Goal: Information Seeking & Learning: Learn about a topic

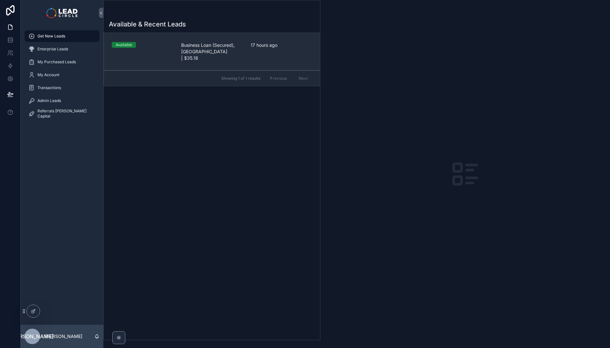
click at [235, 62] on link "Available Business Loan (Secured), NSW | $35.16 17 hours ago" at bounding box center [212, 51] width 216 height 37
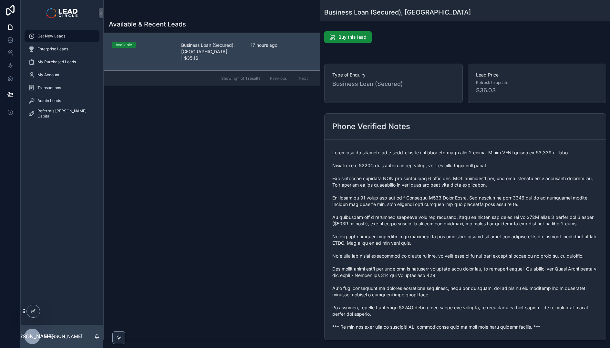
scroll to position [59, 0]
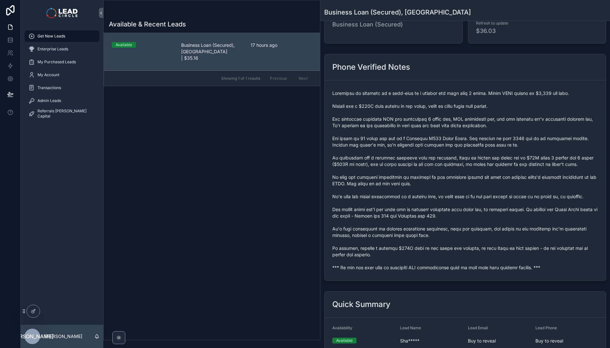
click at [396, 269] on span "scrollable content" at bounding box center [465, 180] width 266 height 181
copy span "*** If you buy this lead an automatic SMS introduction will be sent with your c…"
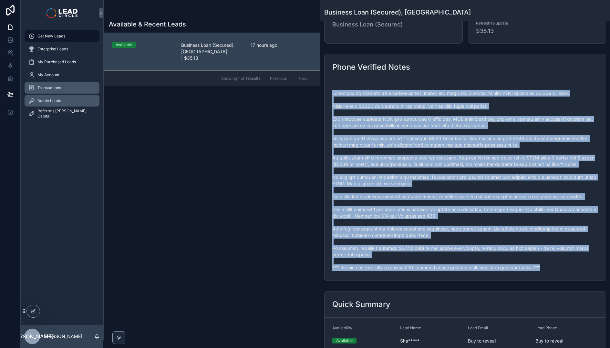
click at [46, 99] on span "Admin Leads" at bounding box center [49, 100] width 24 height 5
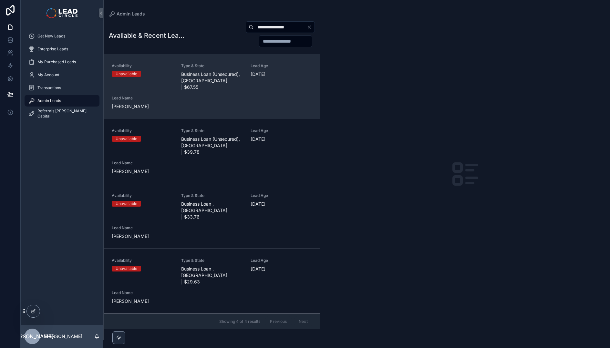
click at [220, 75] on span "Business Loan (Unsecured), VIC | $67.55" at bounding box center [212, 80] width 62 height 19
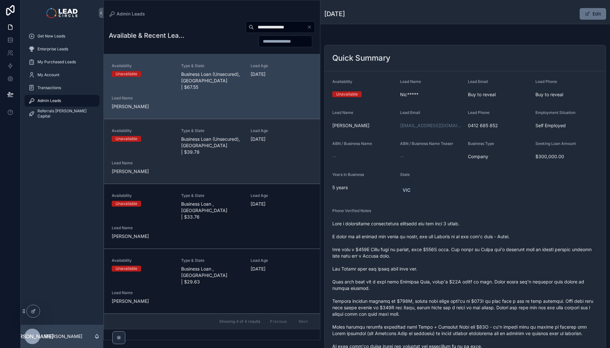
click at [246, 142] on div "Availability Unavailable Type & State Business Loan (Unsecured), VIC | $39.78 L…" at bounding box center [212, 151] width 200 height 46
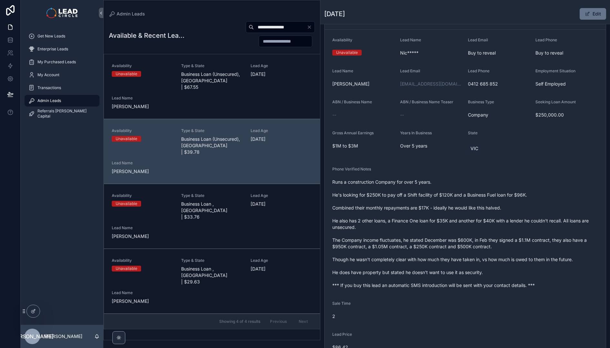
scroll to position [131, 0]
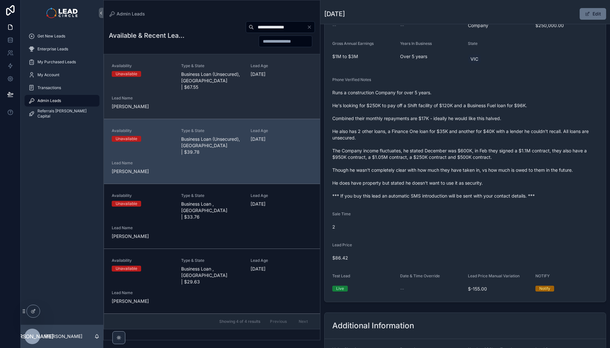
click at [258, 95] on div "Availability Unavailable Type & State Business Loan (Unsecured), VIC | $67.55 L…" at bounding box center [212, 86] width 200 height 46
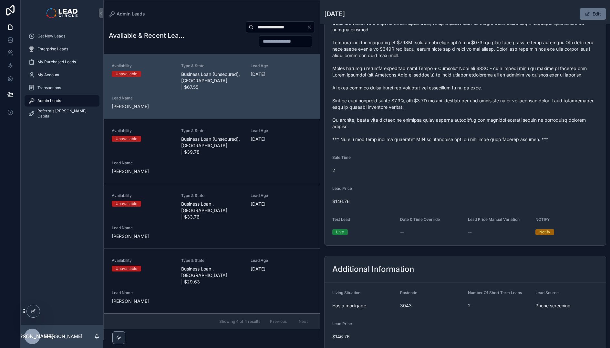
scroll to position [379, 0]
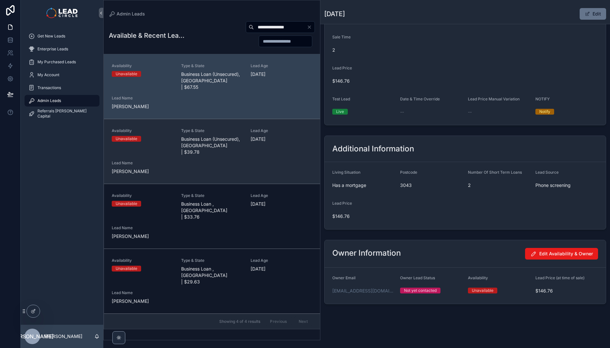
click at [261, 136] on span "132 days ago" at bounding box center [281, 139] width 62 height 6
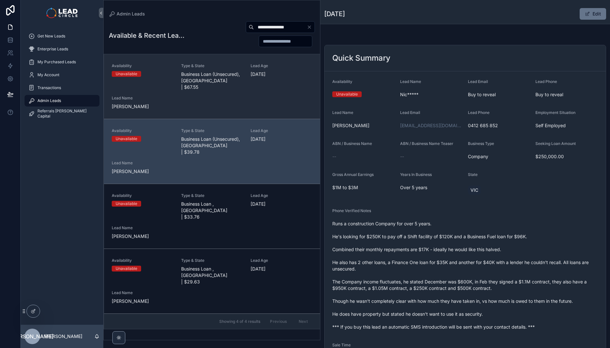
click at [269, 89] on div "Availability Unavailable Type & State Business Loan (Unsecured), VIC | $67.55 L…" at bounding box center [212, 86] width 200 height 46
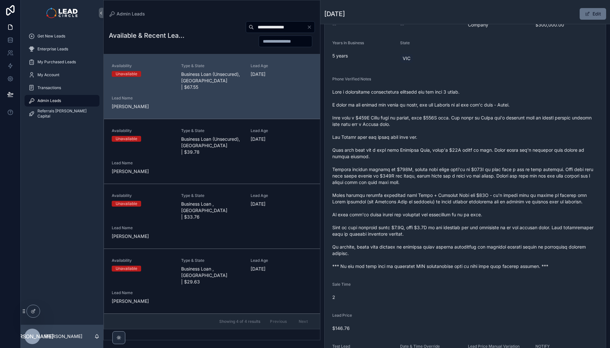
scroll to position [4, 0]
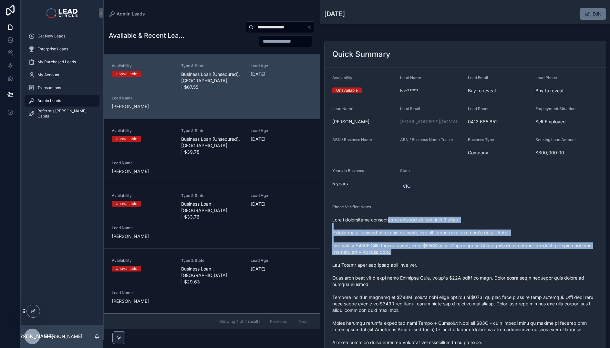
drag, startPoint x: 386, startPoint y: 222, endPoint x: 405, endPoint y: 264, distance: 45.9
click at [405, 264] on span "scrollable content" at bounding box center [465, 307] width 266 height 181
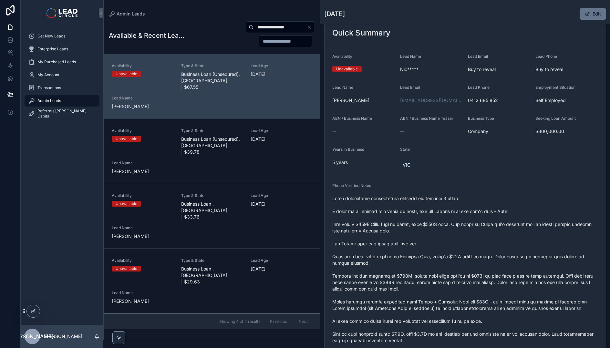
scroll to position [35, 0]
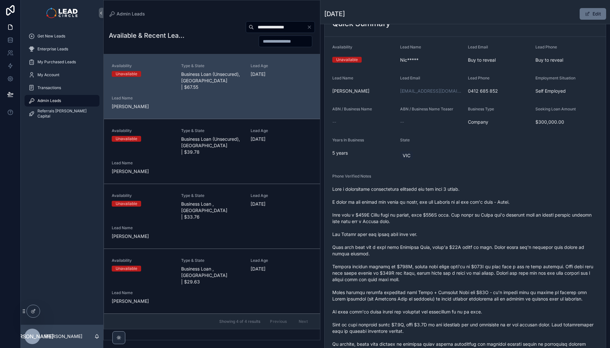
drag, startPoint x: 424, startPoint y: 199, endPoint x: 451, endPoint y: 269, distance: 75.7
click at [451, 269] on span "scrollable content" at bounding box center [465, 276] width 266 height 181
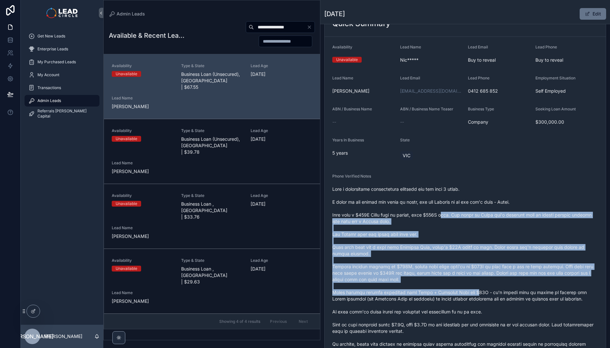
drag, startPoint x: 470, startPoint y: 290, endPoint x: 441, endPoint y: 215, distance: 80.5
click at [441, 217] on span "scrollable content" at bounding box center [465, 276] width 266 height 181
click at [440, 214] on span "scrollable content" at bounding box center [465, 276] width 266 height 181
drag, startPoint x: 441, startPoint y: 208, endPoint x: 492, endPoint y: 296, distance: 100.6
click at [492, 296] on span "scrollable content" at bounding box center [465, 276] width 266 height 181
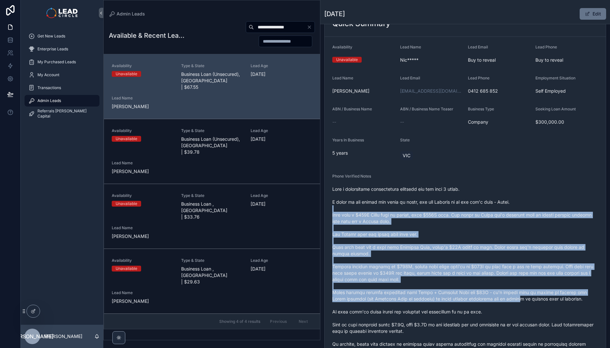
click at [492, 296] on span "scrollable content" at bounding box center [465, 276] width 266 height 181
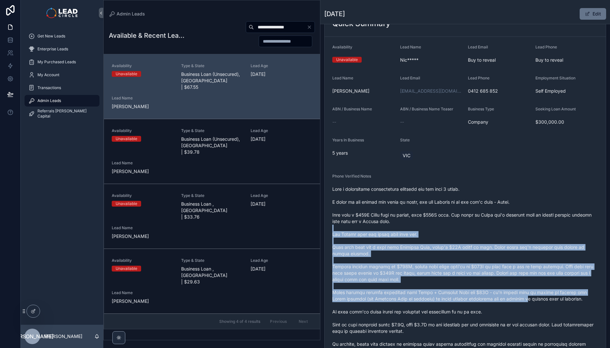
drag, startPoint x: 496, startPoint y: 299, endPoint x: 452, endPoint y: 225, distance: 86.5
click at [452, 225] on span "scrollable content" at bounding box center [465, 276] width 266 height 181
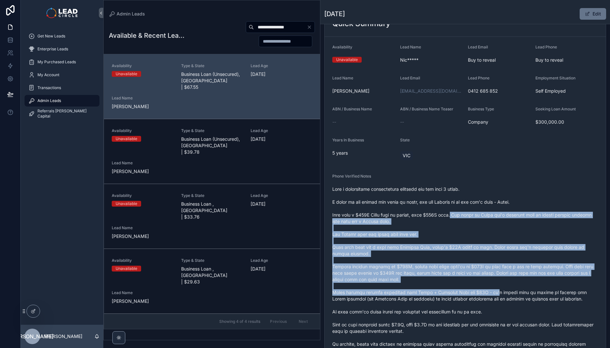
drag, startPoint x: 451, startPoint y: 218, endPoint x: 490, endPoint y: 293, distance: 84.9
click at [490, 293] on span "scrollable content" at bounding box center [465, 276] width 266 height 181
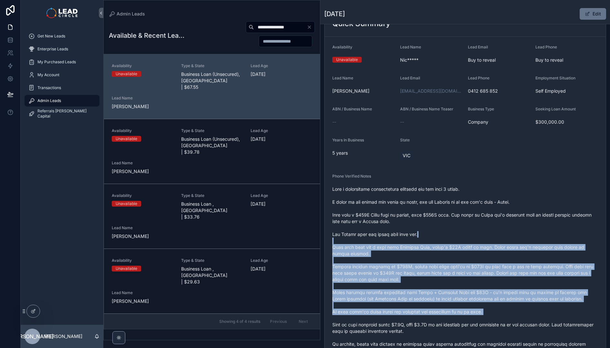
drag, startPoint x: 506, startPoint y: 315, endPoint x: 457, endPoint y: 225, distance: 103.0
click at [458, 228] on span "scrollable content" at bounding box center [465, 276] width 266 height 181
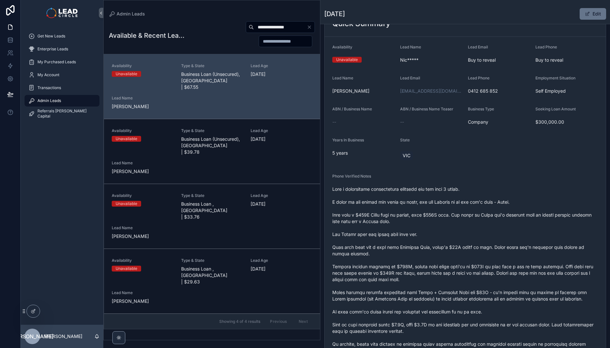
click at [456, 224] on span "scrollable content" at bounding box center [465, 276] width 266 height 181
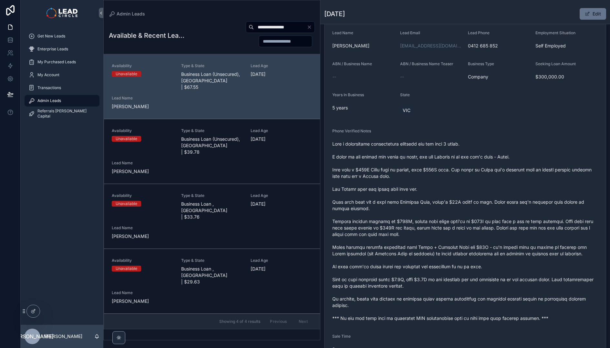
scroll to position [80, 0]
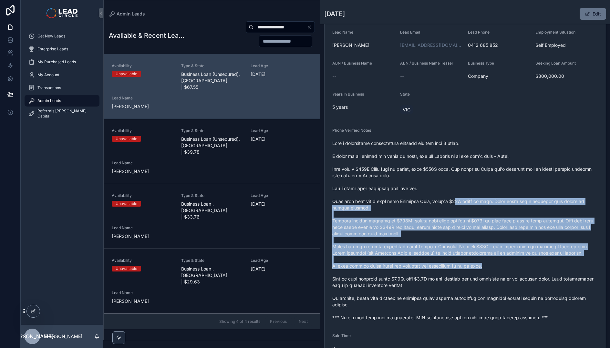
drag, startPoint x: 452, startPoint y: 200, endPoint x: 503, endPoint y: 268, distance: 84.1
click at [502, 267] on span "scrollable content" at bounding box center [465, 230] width 266 height 181
click at [503, 268] on span "scrollable content" at bounding box center [465, 230] width 266 height 181
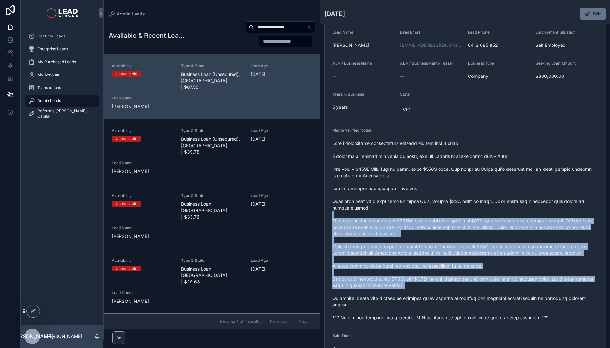
drag, startPoint x: 526, startPoint y: 289, endPoint x: 468, endPoint y: 204, distance: 102.9
click at [468, 204] on span "scrollable content" at bounding box center [465, 230] width 266 height 181
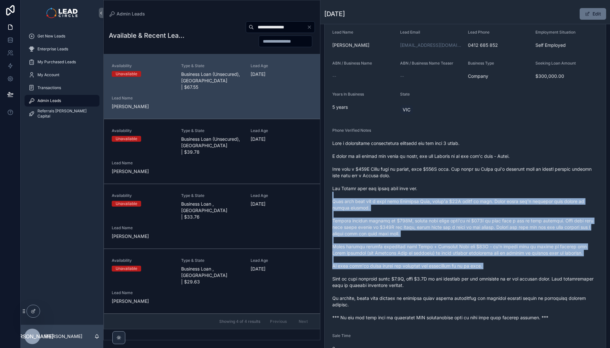
drag, startPoint x: 460, startPoint y: 196, endPoint x: 492, endPoint y: 274, distance: 84.3
click at [492, 274] on span "scrollable content" at bounding box center [465, 230] width 266 height 181
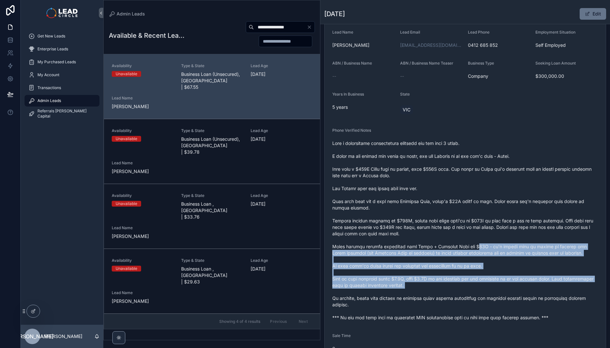
drag, startPoint x: 500, startPoint y: 292, endPoint x: 450, endPoint y: 224, distance: 84.3
click at [450, 224] on span "scrollable content" at bounding box center [465, 230] width 266 height 181
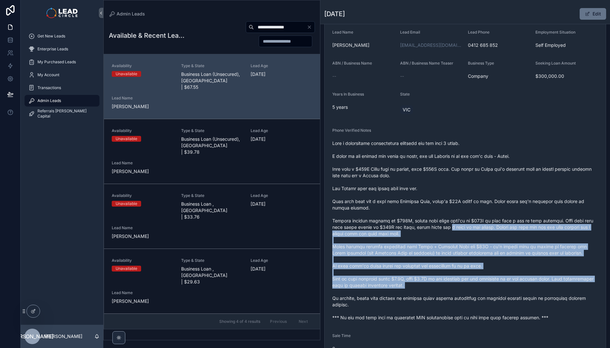
click at [450, 224] on span "scrollable content" at bounding box center [465, 230] width 266 height 181
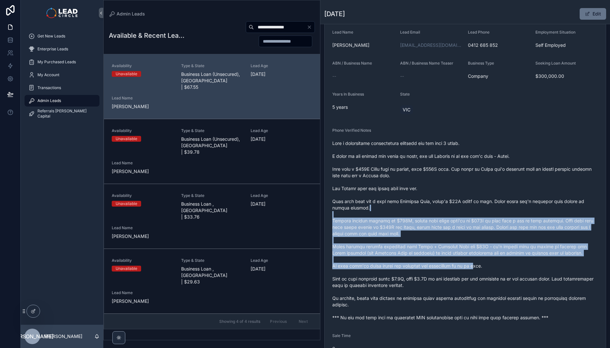
drag, startPoint x: 451, startPoint y: 206, endPoint x: 481, endPoint y: 268, distance: 69.3
click at [481, 268] on span "scrollable content" at bounding box center [465, 230] width 266 height 181
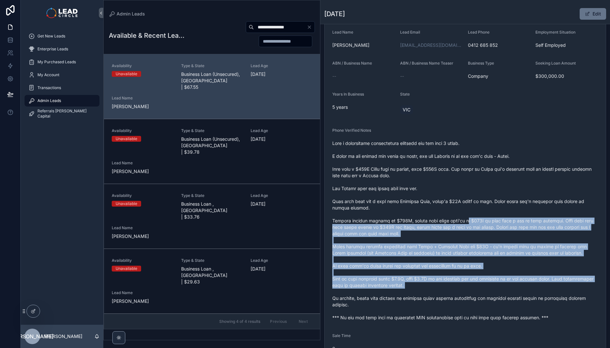
drag, startPoint x: 494, startPoint y: 291, endPoint x: 465, endPoint y: 222, distance: 75.5
click at [465, 222] on span "scrollable content" at bounding box center [465, 230] width 266 height 181
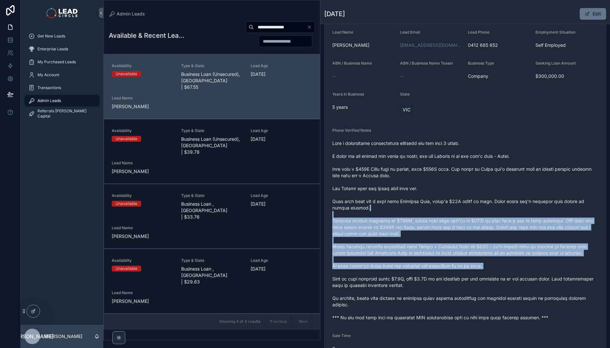
drag, startPoint x: 467, startPoint y: 209, endPoint x: 489, endPoint y: 286, distance: 80.2
click at [489, 286] on span "scrollable content" at bounding box center [465, 230] width 266 height 181
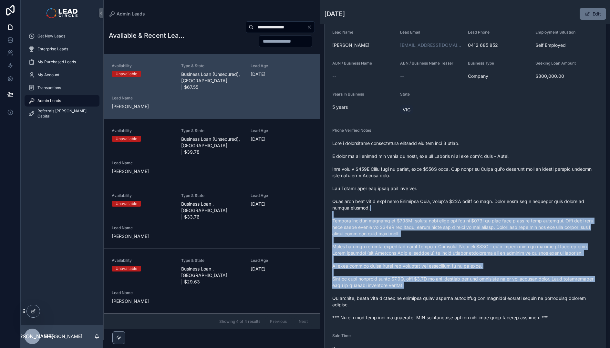
click at [489, 286] on span "scrollable content" at bounding box center [465, 230] width 266 height 181
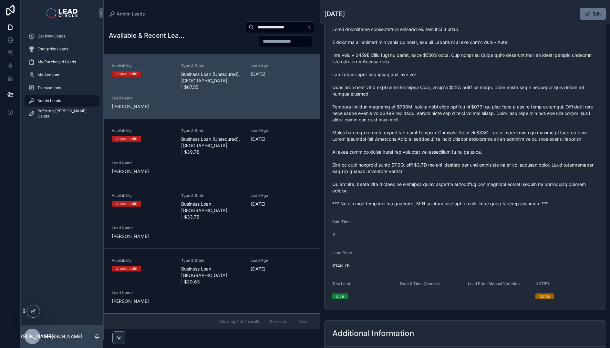
scroll to position [219, 0]
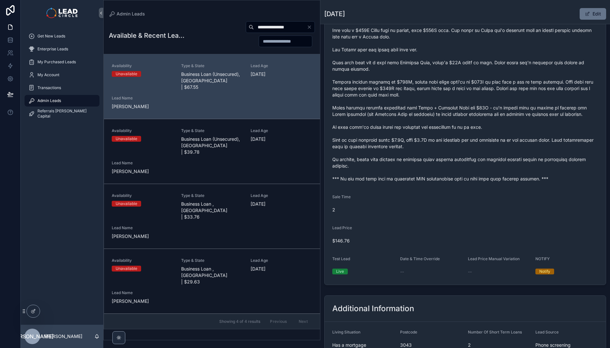
click at [283, 28] on input "**********" at bounding box center [280, 27] width 53 height 9
paste input "scrollable content"
click at [233, 18] on div "**********" at bounding box center [212, 178] width 216 height 323
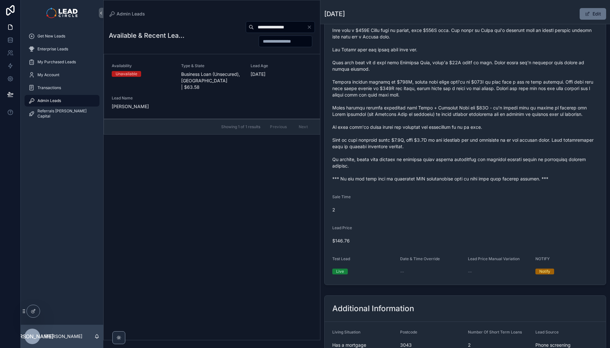
click at [263, 74] on span "39 days ago" at bounding box center [281, 74] width 62 height 6
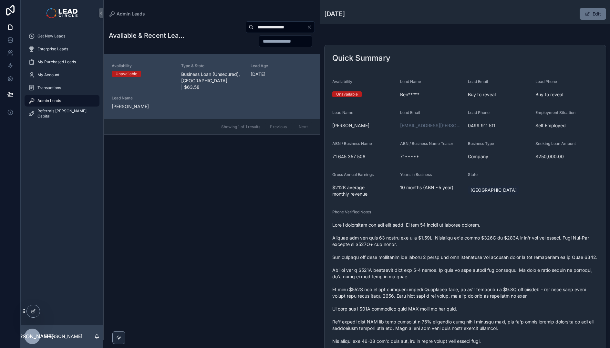
scroll to position [59, 0]
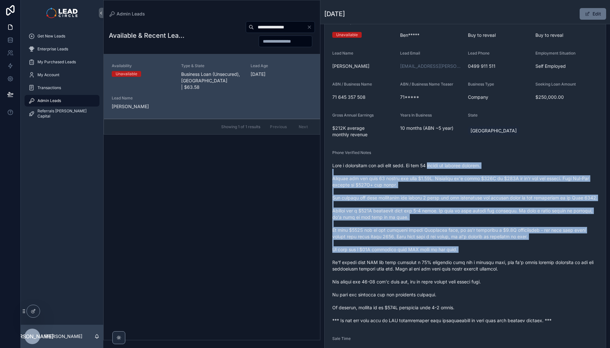
drag, startPoint x: 431, startPoint y: 184, endPoint x: 457, endPoint y: 266, distance: 85.6
click at [457, 266] on span "scrollable content" at bounding box center [465, 242] width 266 height 161
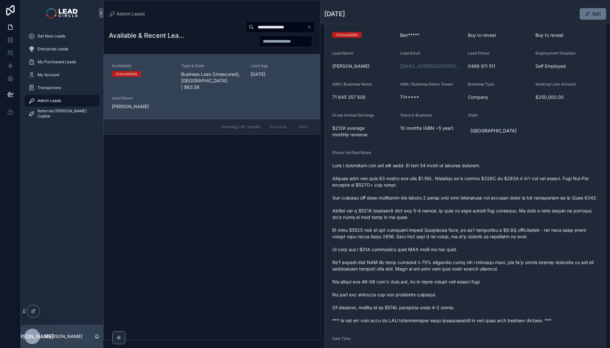
click at [457, 266] on span "scrollable content" at bounding box center [465, 242] width 266 height 161
drag, startPoint x: 497, startPoint y: 290, endPoint x: 453, endPoint y: 209, distance: 91.8
click at [457, 217] on span "scrollable content" at bounding box center [465, 242] width 266 height 161
click at [453, 209] on span "scrollable content" at bounding box center [465, 242] width 266 height 161
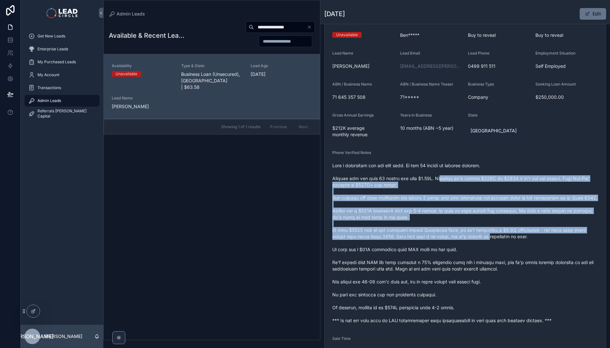
drag, startPoint x: 443, startPoint y: 177, endPoint x: 476, endPoint y: 252, distance: 82.0
click at [476, 251] on span "scrollable content" at bounding box center [465, 242] width 266 height 161
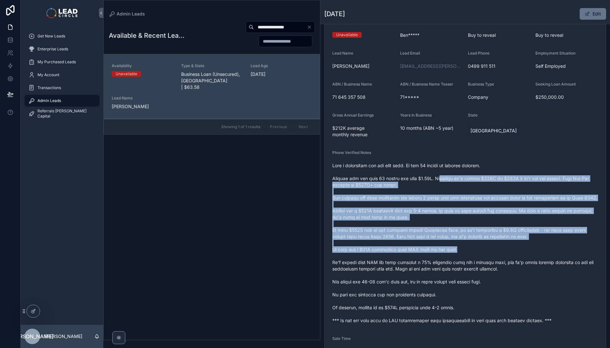
click at [476, 252] on span "scrollable content" at bounding box center [465, 242] width 266 height 161
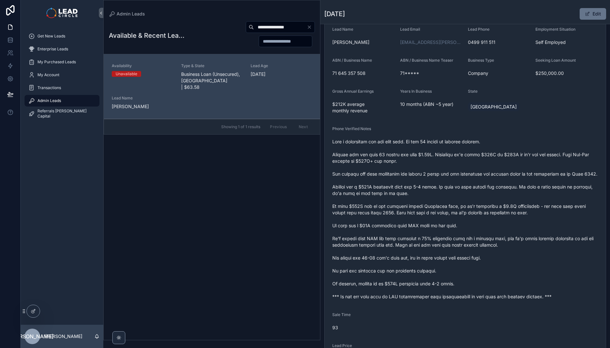
scroll to position [50, 0]
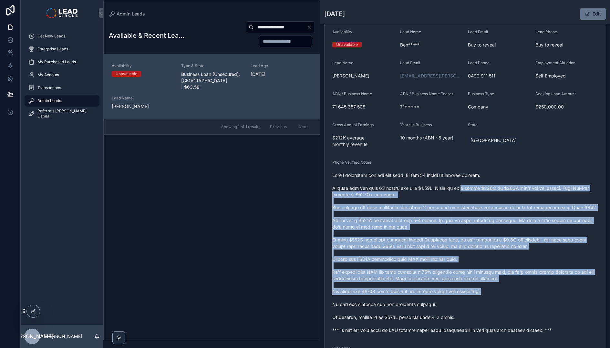
drag, startPoint x: 486, startPoint y: 251, endPoint x: 506, endPoint y: 293, distance: 46.2
click at [506, 293] on span "scrollable content" at bounding box center [465, 252] width 266 height 161
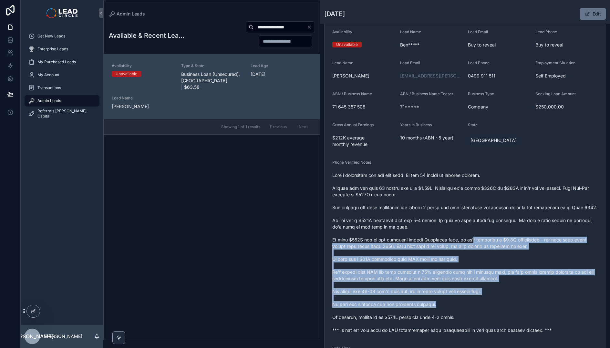
drag, startPoint x: 521, startPoint y: 303, endPoint x: 457, endPoint y: 220, distance: 104.7
click at [457, 220] on span "scrollable content" at bounding box center [465, 252] width 266 height 161
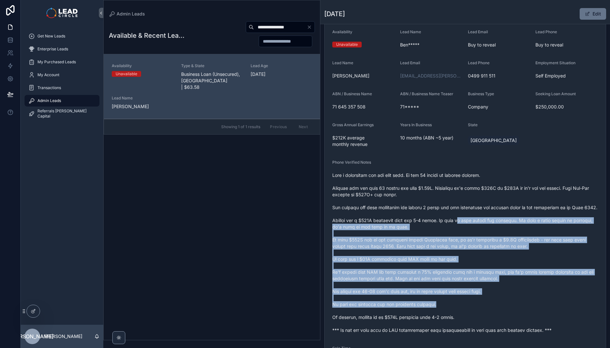
click at [457, 220] on span "scrollable content" at bounding box center [465, 252] width 266 height 161
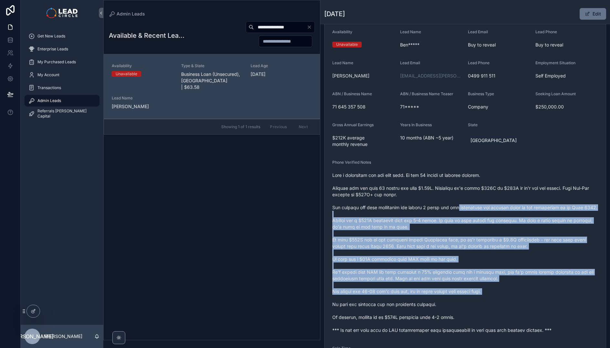
drag, startPoint x: 459, startPoint y: 205, endPoint x: 513, endPoint y: 296, distance: 106.1
click at [513, 296] on span "scrollable content" at bounding box center [465, 252] width 266 height 161
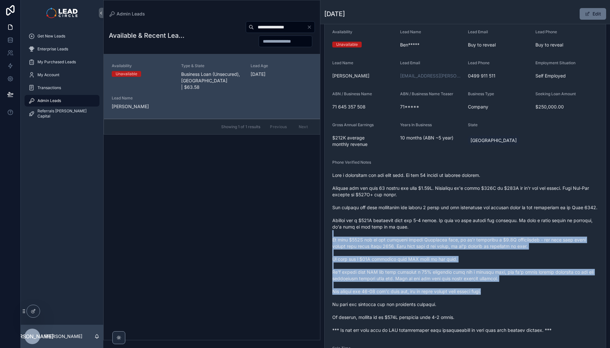
drag, startPoint x: 513, startPoint y: 294, endPoint x: 477, endPoint y: 233, distance: 71.0
click at [477, 233] on span "scrollable content" at bounding box center [465, 252] width 266 height 161
drag, startPoint x: 478, startPoint y: 220, endPoint x: 516, endPoint y: 289, distance: 79.0
click at [516, 289] on span "scrollable content" at bounding box center [465, 252] width 266 height 161
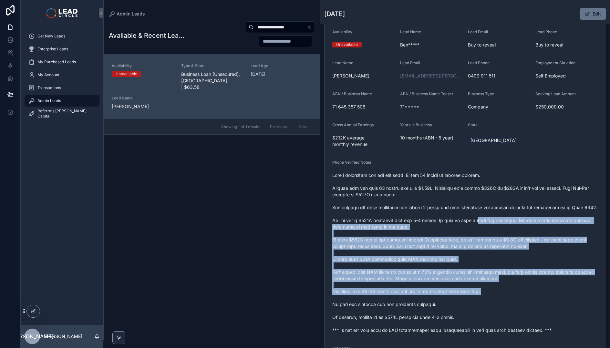
click at [516, 289] on span "scrollable content" at bounding box center [465, 252] width 266 height 161
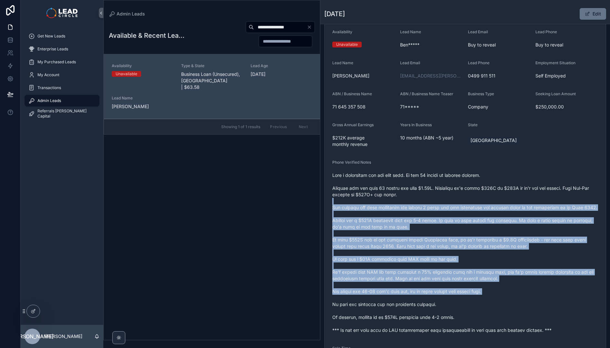
drag, startPoint x: 516, startPoint y: 289, endPoint x: 467, endPoint y: 204, distance: 98.4
click at [467, 204] on span "scrollable content" at bounding box center [465, 252] width 266 height 161
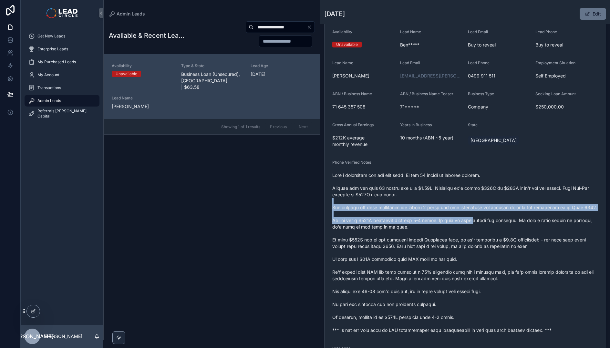
drag, startPoint x: 467, startPoint y: 201, endPoint x: 472, endPoint y: 221, distance: 20.5
click at [472, 221] on span "scrollable content" at bounding box center [465, 252] width 266 height 161
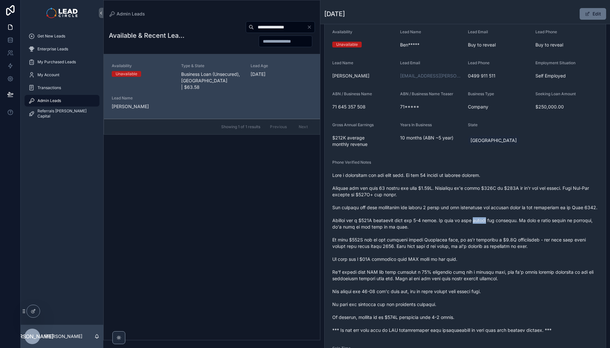
click at [472, 221] on span "scrollable content" at bounding box center [465, 252] width 266 height 161
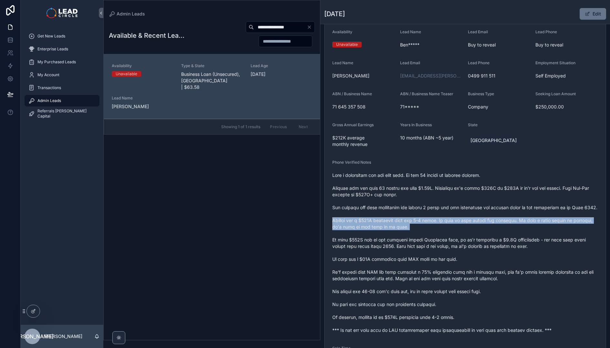
click at [472, 221] on span "scrollable content" at bounding box center [465, 252] width 266 height 161
click at [474, 228] on span "scrollable content" at bounding box center [465, 252] width 266 height 161
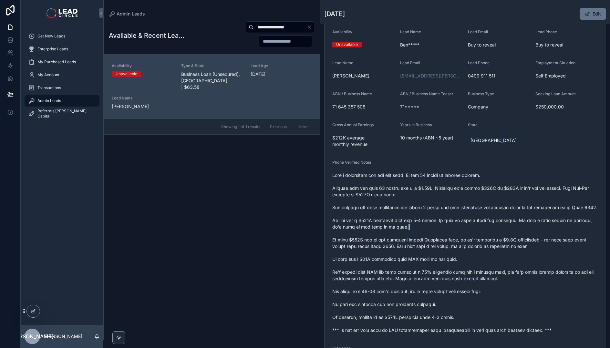
click at [474, 228] on span "scrollable content" at bounding box center [465, 252] width 266 height 161
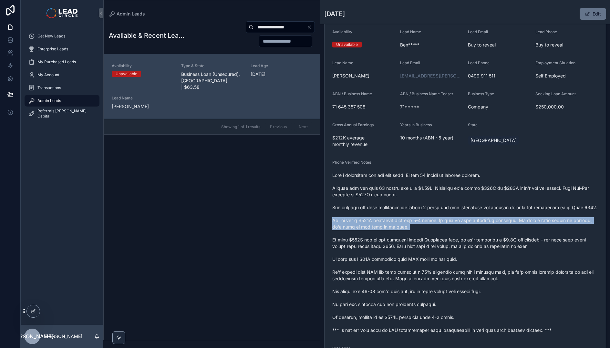
click at [474, 228] on span "scrollable content" at bounding box center [465, 252] width 266 height 161
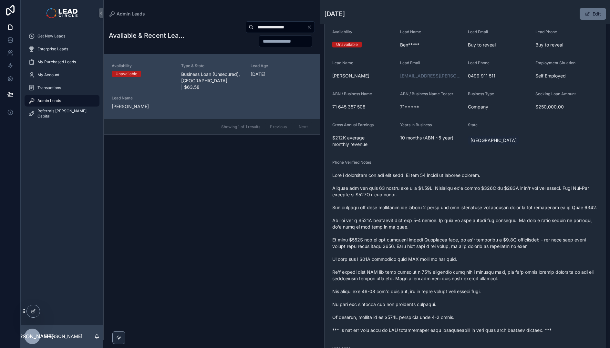
click at [480, 247] on span "scrollable content" at bounding box center [465, 252] width 266 height 161
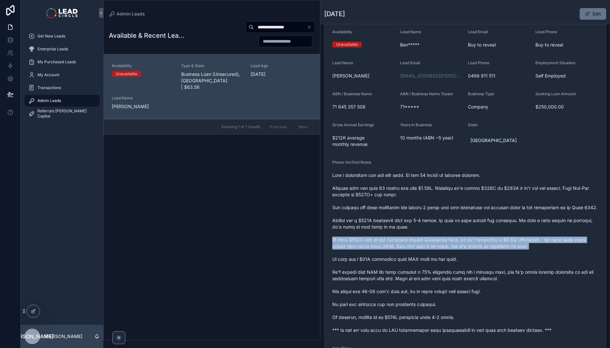
click at [480, 247] on span "scrollable content" at bounding box center [465, 252] width 266 height 161
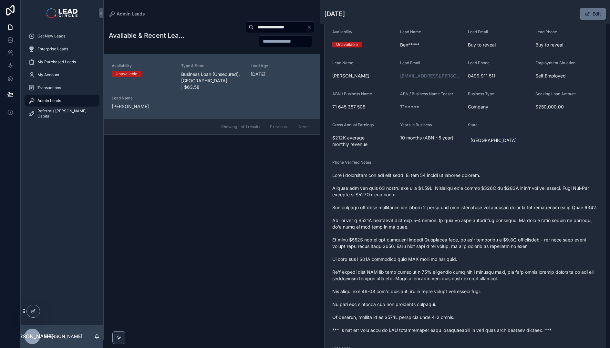
click at [472, 257] on span "scrollable content" at bounding box center [465, 252] width 266 height 161
click at [466, 257] on span "scrollable content" at bounding box center [465, 252] width 266 height 161
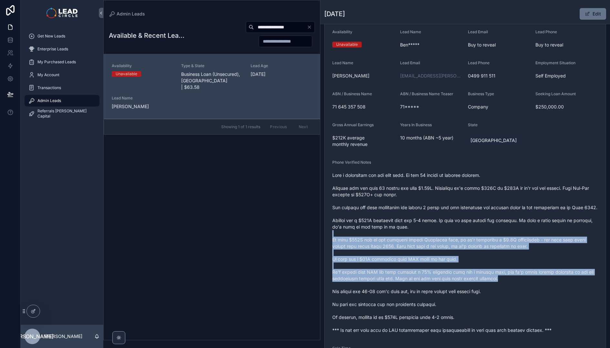
drag, startPoint x: 470, startPoint y: 234, endPoint x: 501, endPoint y: 284, distance: 58.9
click at [497, 282] on span "scrollable content" at bounding box center [465, 252] width 266 height 161
click at [501, 284] on span "scrollable content" at bounding box center [465, 252] width 266 height 161
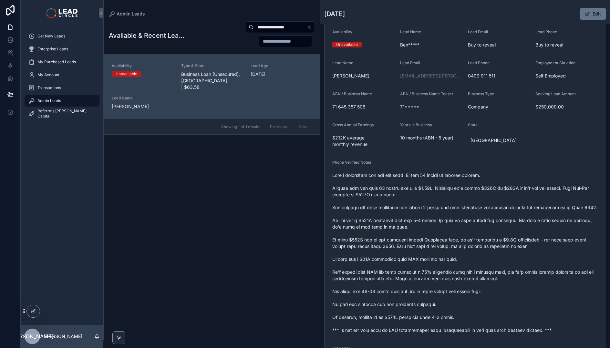
click at [282, 26] on input "**********" at bounding box center [280, 27] width 53 height 9
paste input "scrollable content"
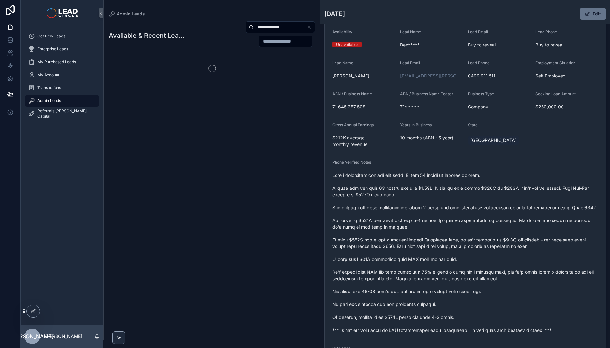
type input "**********"
click at [219, 71] on div "scrollable content" at bounding box center [212, 68] width 216 height 28
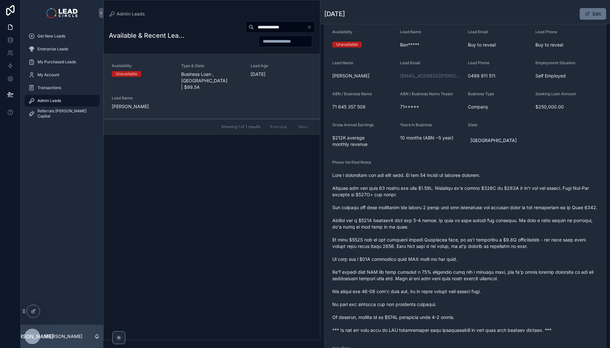
click at [209, 59] on link "Availability Unavailable Type & State Business Loan , WA | $99.54 Lead Age 210 …" at bounding box center [212, 86] width 216 height 65
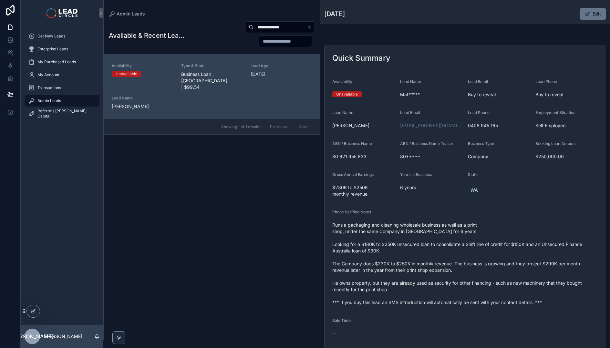
scroll to position [1, 0]
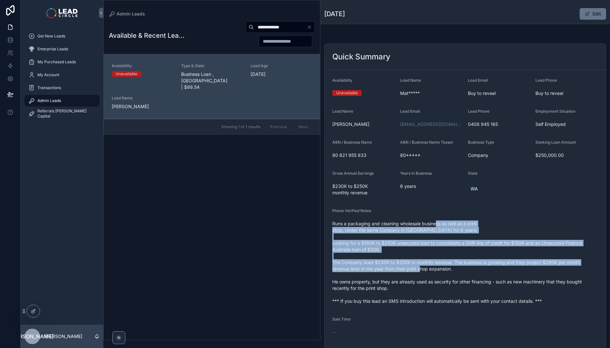
drag, startPoint x: 439, startPoint y: 225, endPoint x: 457, endPoint y: 286, distance: 63.2
click at [457, 286] on span "Runs a packaging and cleaning wholesale business as well as a print shop, under…" at bounding box center [465, 262] width 266 height 84
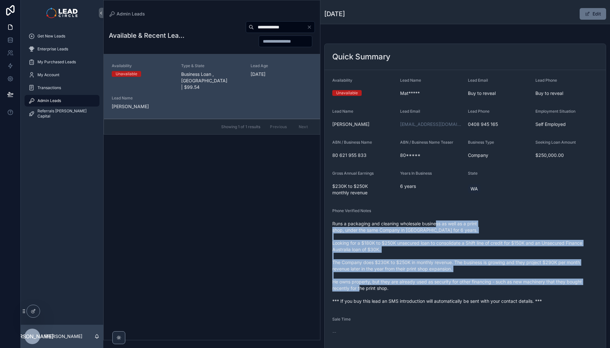
click at [457, 286] on span "Runs a packaging and cleaning wholesale business as well as a print shop, under…" at bounding box center [465, 262] width 266 height 84
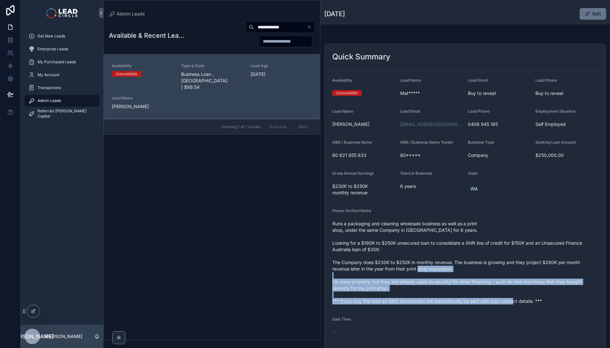
drag, startPoint x: 470, startPoint y: 299, endPoint x: 463, endPoint y: 238, distance: 61.4
click at [463, 239] on div "Runs a packaging and cleaning wholesale business as well as a print shop, under…" at bounding box center [465, 262] width 266 height 88
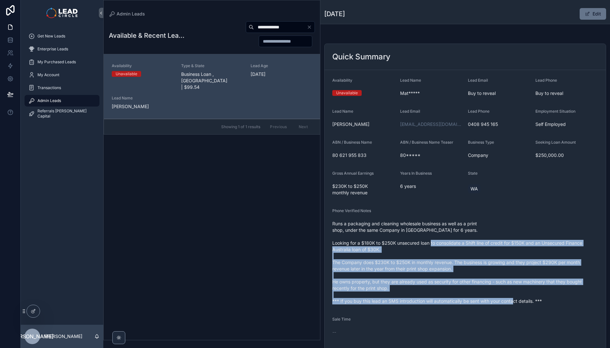
click at [463, 238] on span "Runs a packaging and cleaning wholesale business as well as a print shop, under…" at bounding box center [465, 262] width 266 height 84
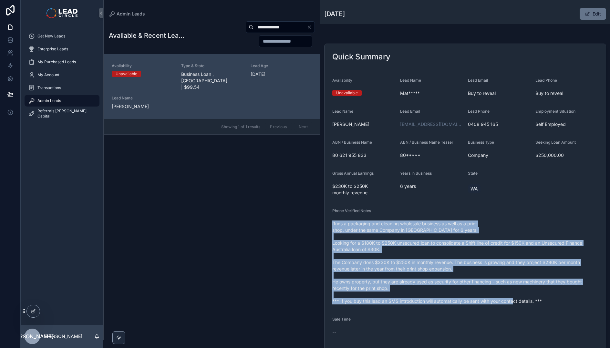
drag, startPoint x: 467, startPoint y: 218, endPoint x: 475, endPoint y: 298, distance: 80.7
click at [475, 298] on div "Phone Verified Notes Runs a packaging and cleaning wholesale business as well a…" at bounding box center [465, 257] width 266 height 98
click at [475, 298] on div "Runs a packaging and cleaning wholesale business as well as a print shop, under…" at bounding box center [465, 262] width 266 height 88
drag, startPoint x: 475, startPoint y: 298, endPoint x: 473, endPoint y: 222, distance: 75.9
click at [473, 222] on div "Runs a packaging and cleaning wholesale business as well as a print shop, under…" at bounding box center [465, 262] width 266 height 88
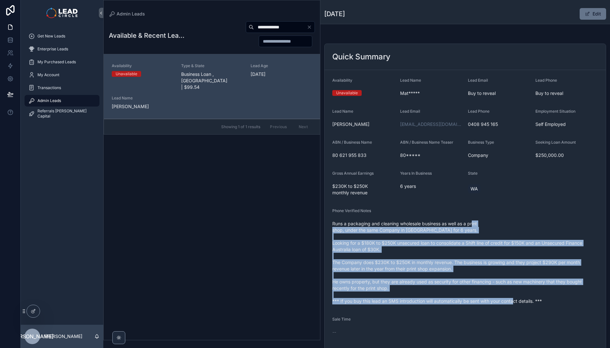
click at [473, 222] on span "Runs a packaging and cleaning wholesale business as well as a print shop, under…" at bounding box center [465, 262] width 266 height 84
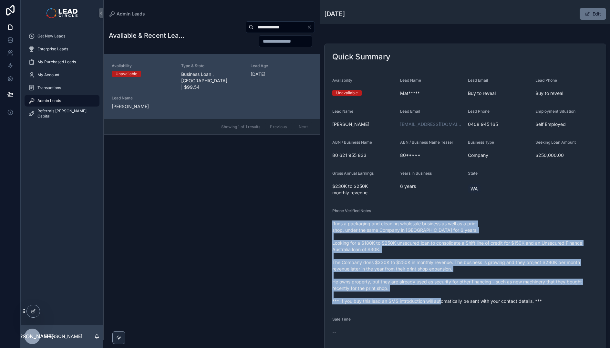
drag, startPoint x: 471, startPoint y: 224, endPoint x: 473, endPoint y: 295, distance: 70.7
click at [473, 295] on div "Phone Verified Notes Runs a packaging and cleaning wholesale business as well a…" at bounding box center [465, 257] width 266 height 98
click at [473, 295] on span "Runs a packaging and cleaning wholesale business as well as a print shop, under…" at bounding box center [465, 262] width 266 height 84
drag, startPoint x: 473, startPoint y: 297, endPoint x: 472, endPoint y: 225, distance: 72.6
click at [472, 225] on span "Runs a packaging and cleaning wholesale business as well as a print shop, under…" at bounding box center [465, 262] width 266 height 84
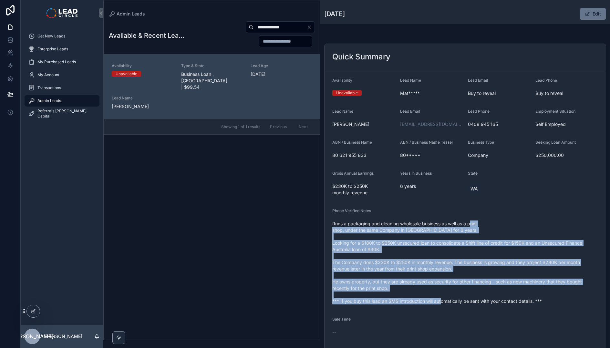
click at [472, 225] on span "Runs a packaging and cleaning wholesale business as well as a print shop, under…" at bounding box center [465, 262] width 266 height 84
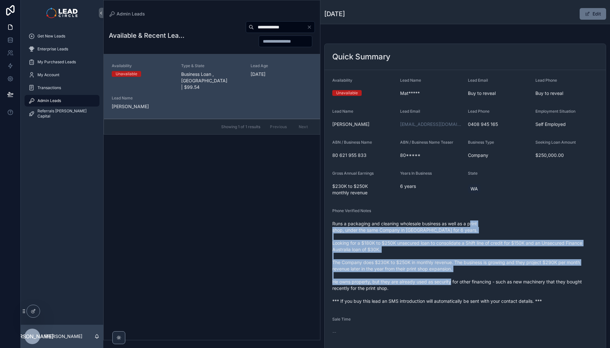
drag, startPoint x: 472, startPoint y: 225, endPoint x: 482, endPoint y: 276, distance: 52.2
click at [482, 276] on span "Runs a packaging and cleaning wholesale business as well as a print shop, under…" at bounding box center [465, 262] width 266 height 84
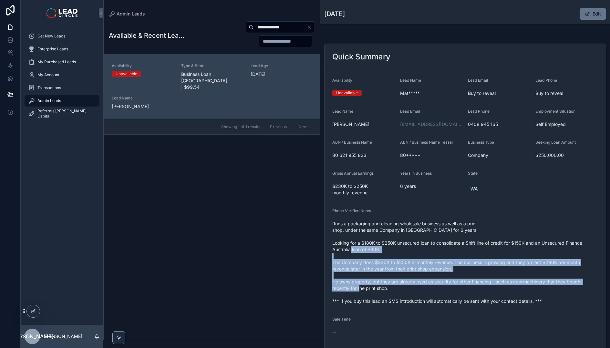
drag, startPoint x: 490, startPoint y: 289, endPoint x: 478, endPoint y: 243, distance: 47.1
click at [478, 243] on span "Runs a packaging and cleaning wholesale business as well as a print shop, under…" at bounding box center [465, 262] width 266 height 84
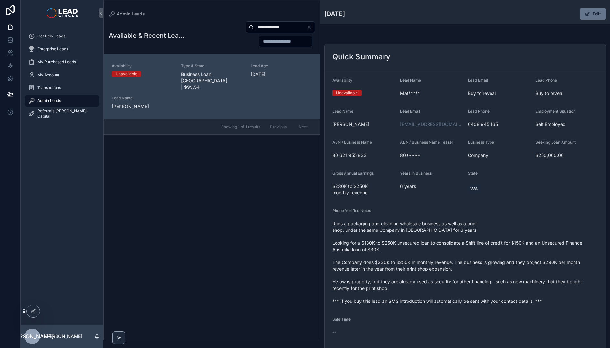
drag, startPoint x: 481, startPoint y: 217, endPoint x: 491, endPoint y: 277, distance: 60.9
click at [491, 277] on div "Phone Verified Notes Runs a packaging and cleaning wholesale business as well a…" at bounding box center [465, 257] width 266 height 98
click at [491, 277] on span "Runs a packaging and cleaning wholesale business as well as a print shop, under…" at bounding box center [465, 262] width 266 height 84
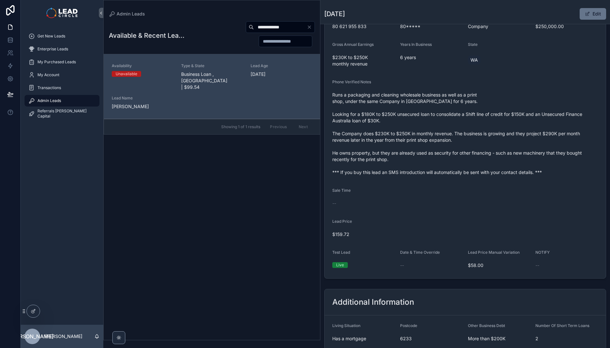
scroll to position [130, 0]
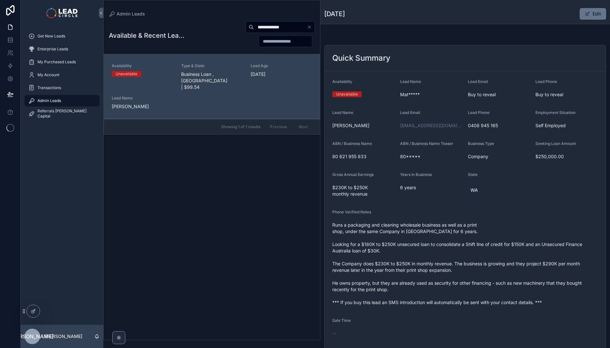
scroll to position [35, 0]
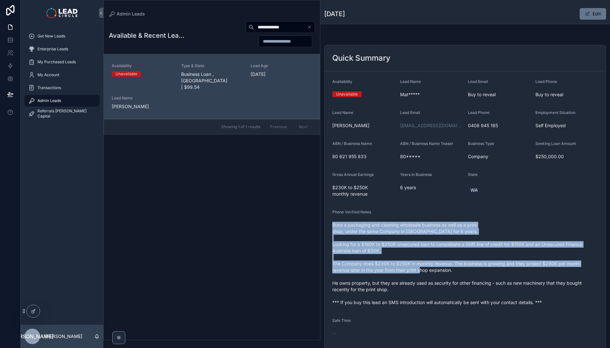
drag, startPoint x: 420, startPoint y: 221, endPoint x: 434, endPoint y: 274, distance: 54.6
click at [434, 274] on span "Runs a packaging and cleaning wholesale business as well as a print shop, under…" at bounding box center [465, 264] width 266 height 84
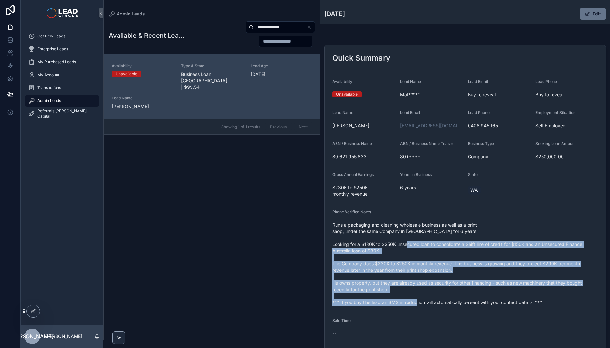
drag, startPoint x: 446, startPoint y: 293, endPoint x: 439, endPoint y: 238, distance: 56.3
click at [439, 238] on span "Runs a packaging and cleaning wholesale business as well as a print shop, under…" at bounding box center [465, 264] width 266 height 84
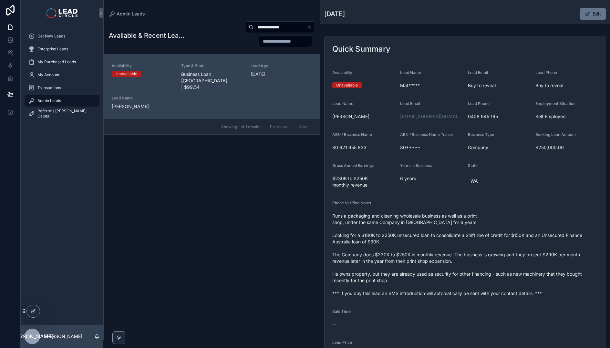
scroll to position [9, 0]
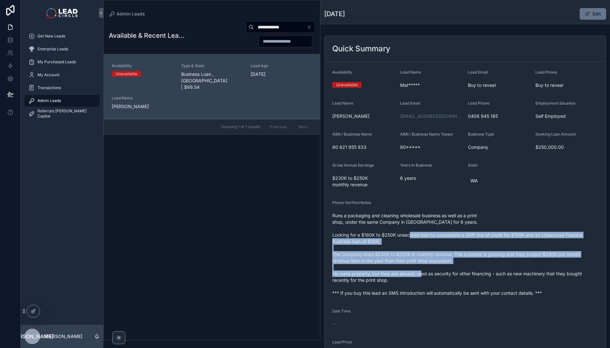
drag, startPoint x: 442, startPoint y: 227, endPoint x: 454, endPoint y: 272, distance: 47.0
click at [454, 272] on span "Runs a packaging and cleaning wholesale business as well as a print shop, under…" at bounding box center [465, 254] width 266 height 84
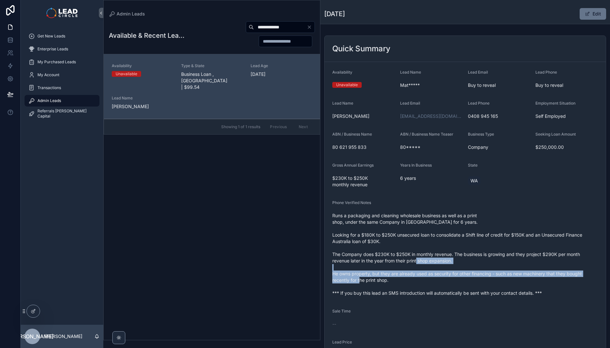
drag, startPoint x: 460, startPoint y: 279, endPoint x: 452, endPoint y: 253, distance: 26.9
click at [452, 253] on span "Runs a packaging and cleaning wholesale business as well as a print shop, under…" at bounding box center [465, 254] width 266 height 84
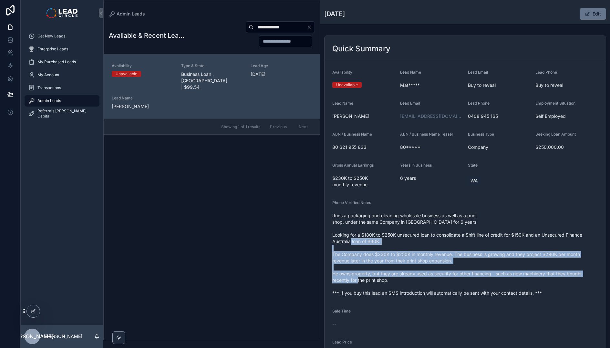
drag, startPoint x: 453, startPoint y: 243, endPoint x: 459, endPoint y: 277, distance: 34.8
click at [459, 277] on span "Runs a packaging and cleaning wholesale business as well as a print shop, under…" at bounding box center [465, 254] width 266 height 84
drag, startPoint x: 460, startPoint y: 275, endPoint x: 448, endPoint y: 242, distance: 35.0
click at [448, 243] on span "Runs a packaging and cleaning wholesale business as well as a print shop, under…" at bounding box center [465, 254] width 266 height 84
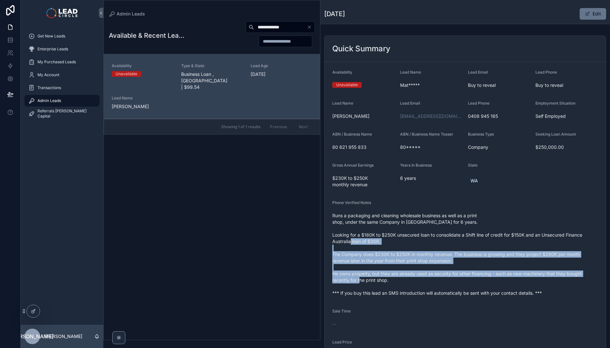
click at [448, 242] on span "Runs a packaging and cleaning wholesale business as well as a print shop, under…" at bounding box center [465, 254] width 266 height 84
drag, startPoint x: 451, startPoint y: 252, endPoint x: 456, endPoint y: 279, distance: 27.0
click at [456, 279] on span "Runs a packaging and cleaning wholesale business as well as a print shop, under…" at bounding box center [465, 254] width 266 height 84
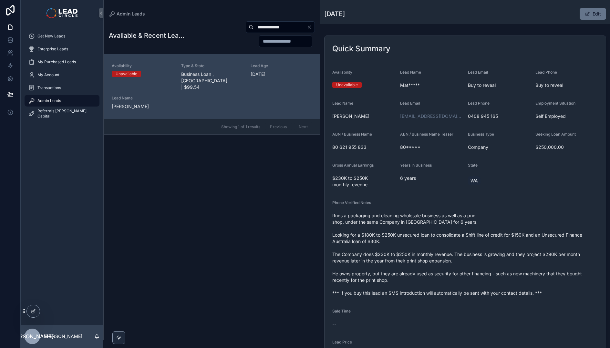
click at [458, 289] on span "Runs a packaging and cleaning wholesale business as well as a print shop, under…" at bounding box center [465, 254] width 266 height 84
drag, startPoint x: 458, startPoint y: 289, endPoint x: 447, endPoint y: 256, distance: 35.3
click at [458, 289] on span "Runs a packaging and cleaning wholesale business as well as a print shop, under…" at bounding box center [465, 254] width 266 height 84
click at [446, 252] on span "Runs a packaging and cleaning wholesale business as well as a print shop, under…" at bounding box center [465, 254] width 266 height 84
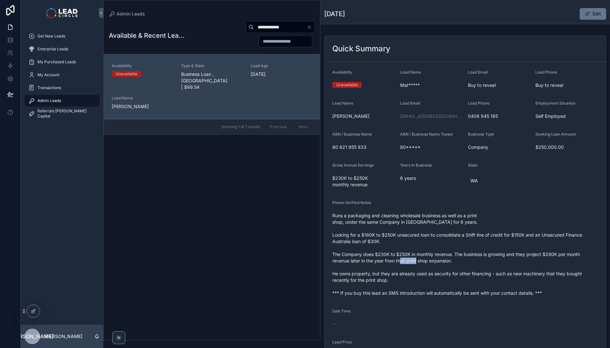
click at [446, 252] on span "Runs a packaging and cleaning wholesale business as well as a print shop, under…" at bounding box center [465, 254] width 266 height 84
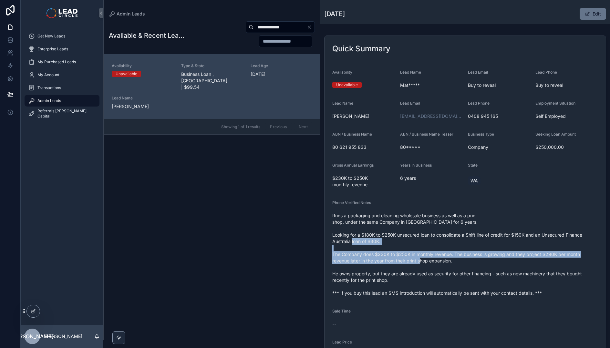
click at [446, 252] on span "Runs a packaging and cleaning wholesale business as well as a print shop, under…" at bounding box center [465, 254] width 266 height 84
click at [453, 248] on span "Runs a packaging and cleaning wholesale business as well as a print shop, under…" at bounding box center [465, 254] width 266 height 84
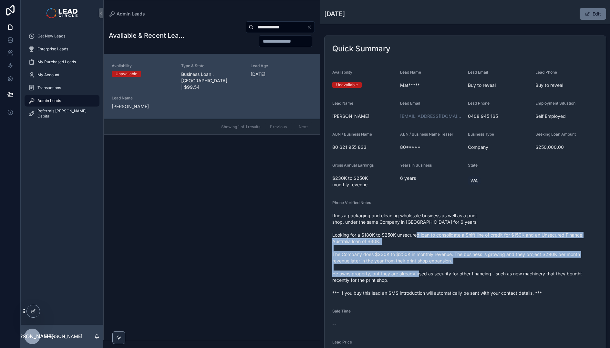
drag, startPoint x: 448, startPoint y: 228, endPoint x: 452, endPoint y: 269, distance: 40.8
click at [452, 269] on span "Runs a packaging and cleaning wholesale business as well as a print shop, under…" at bounding box center [465, 254] width 266 height 84
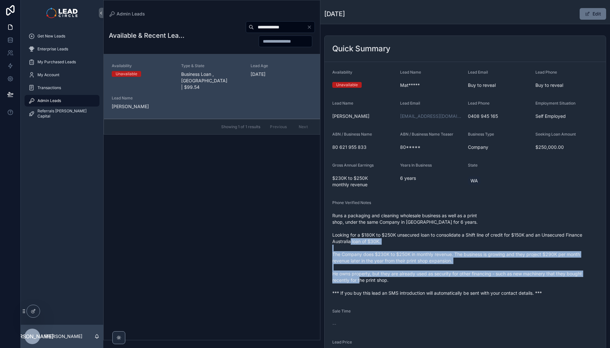
drag, startPoint x: 442, startPoint y: 242, endPoint x: 440, endPoint y: 237, distance: 5.9
click at [440, 237] on span "Runs a packaging and cleaning wholesale business as well as a print shop, under…" at bounding box center [465, 254] width 266 height 84
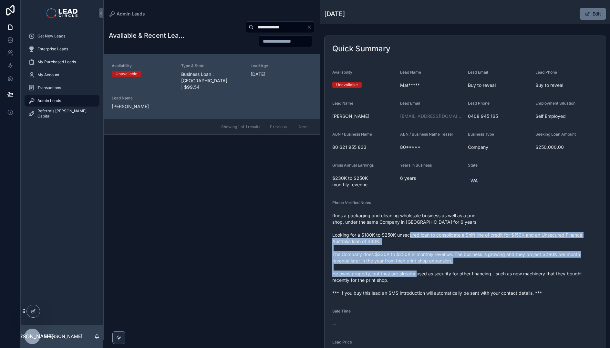
drag, startPoint x: 441, startPoint y: 227, endPoint x: 451, endPoint y: 268, distance: 42.0
click at [451, 268] on span "Runs a packaging and cleaning wholesale business as well as a print shop, under…" at bounding box center [465, 254] width 266 height 84
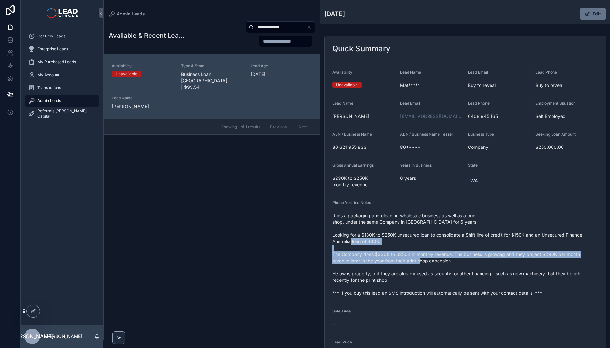
click at [440, 243] on span "Runs a packaging and cleaning wholesale business as well as a print shop, under…" at bounding box center [465, 254] width 266 height 84
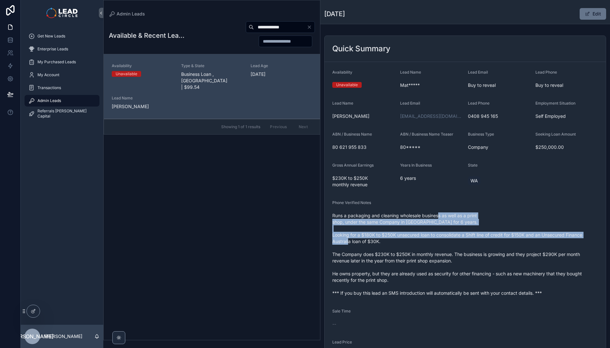
drag, startPoint x: 440, startPoint y: 218, endPoint x: 444, endPoint y: 238, distance: 20.5
click at [444, 238] on span "Runs a packaging and cleaning wholesale business as well as a print shop, under…" at bounding box center [465, 254] width 266 height 84
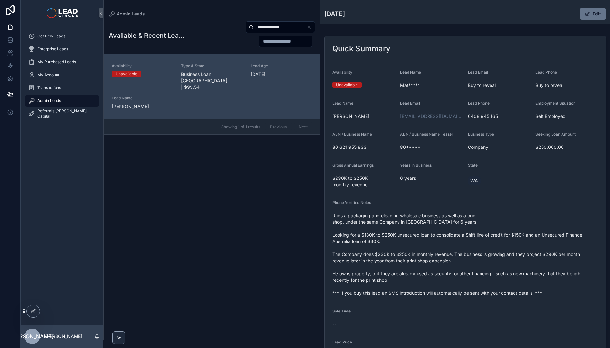
click at [306, 25] on input "**********" at bounding box center [280, 27] width 53 height 9
click at [308, 26] on icon "Clear" at bounding box center [309, 27] width 5 height 5
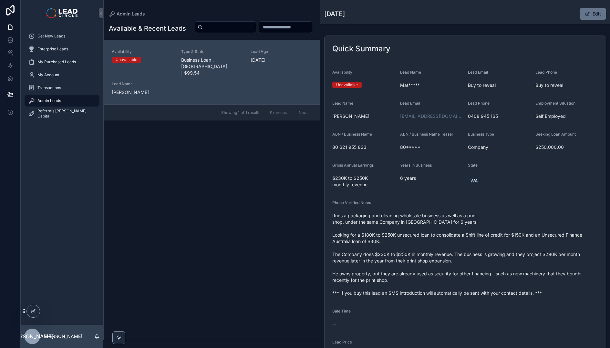
click at [259, 10] on div "Admin Leads Available & Recent Leads Availability Unavailable Type & State Busi…" at bounding box center [211, 170] width 217 height 340
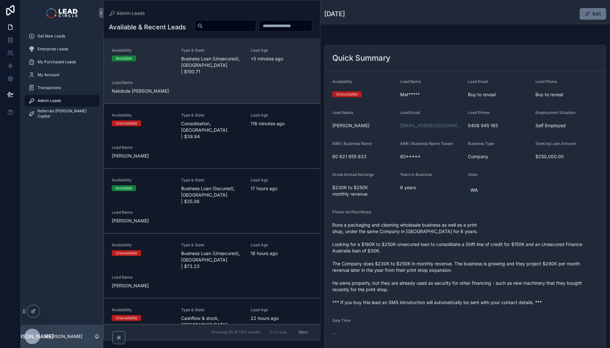
click at [271, 92] on div "Availability Available Type & State Business Loan (Unsecured), [GEOGRAPHIC_DATA…" at bounding box center [212, 71] width 200 height 46
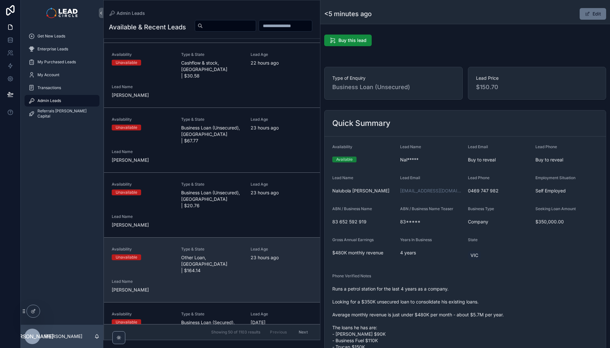
scroll to position [261, 0]
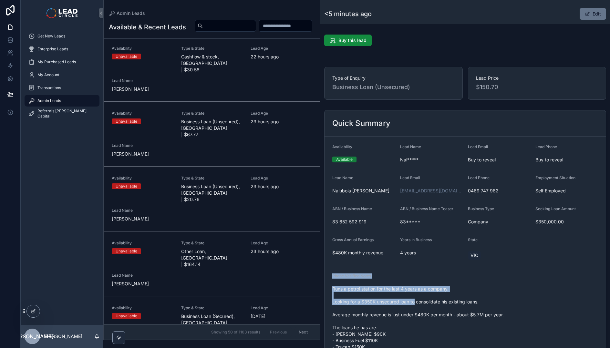
drag, startPoint x: 389, startPoint y: 269, endPoint x: 421, endPoint y: 306, distance: 48.9
click at [421, 306] on form "Availability Available Lead Name Nal***** Lead Email Buy to reveal Lead Phone B…" at bounding box center [464, 324] width 281 height 374
click at [421, 306] on span "Runs a petrol station for the last 4 years as a company. Looking for a $350K un…" at bounding box center [465, 347] width 266 height 123
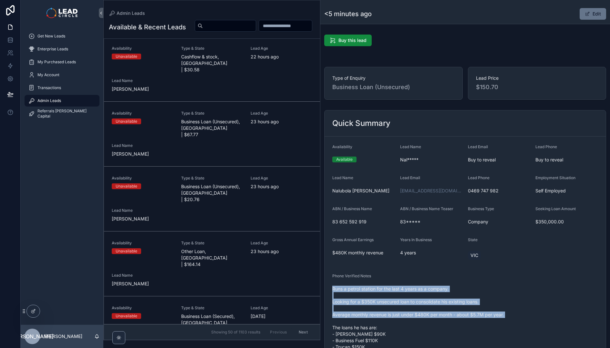
click at [414, 286] on span "Runs a petrol station for the last 4 years as a company. Looking for a $350K un…" at bounding box center [465, 347] width 266 height 123
click at [413, 285] on div "Runs a petrol station for the last 4 years as a company. Looking for a $350K un…" at bounding box center [465, 347] width 266 height 127
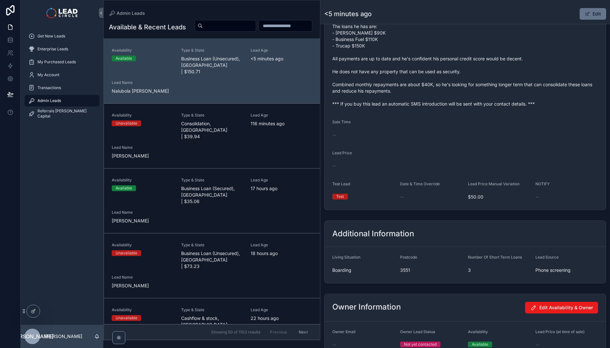
scroll to position [0, 0]
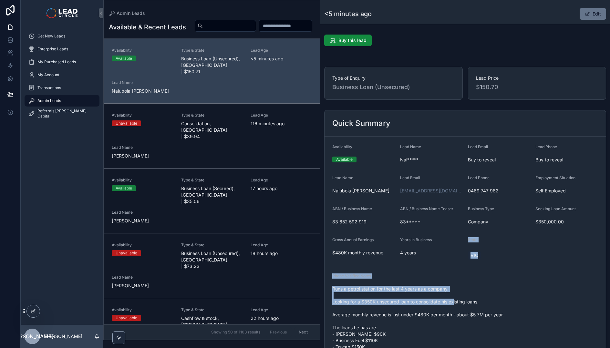
drag, startPoint x: 421, startPoint y: 259, endPoint x: 463, endPoint y: 308, distance: 64.8
click at [463, 308] on form "Availability Available Lead Name Nal***** Lead Email Buy to reveal Lead Phone B…" at bounding box center [464, 324] width 281 height 374
click at [463, 308] on span "Runs a petrol station for the last 4 years as a company. Looking for a $350K un…" at bounding box center [465, 347] width 266 height 123
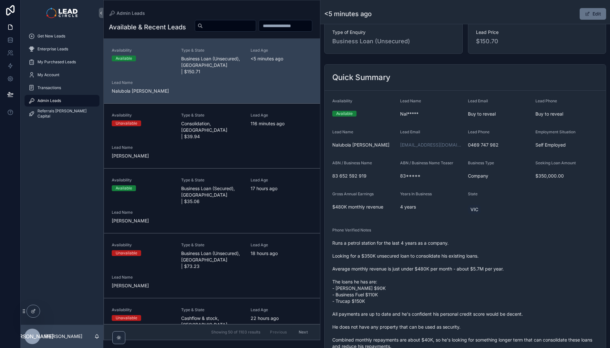
scroll to position [47, 0]
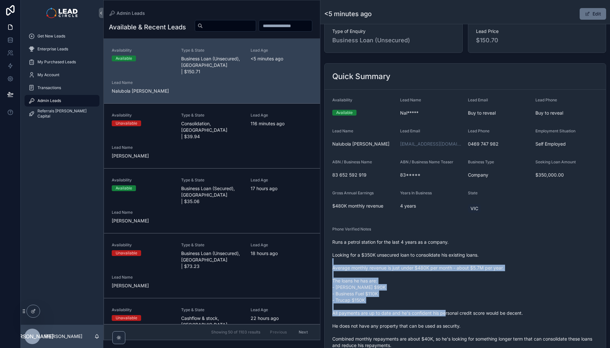
drag, startPoint x: 441, startPoint y: 287, endPoint x: 398, endPoint y: 238, distance: 64.5
click at [398, 239] on span "Runs a petrol station for the last 4 years as a company. Looking for a $350K un…" at bounding box center [465, 300] width 266 height 123
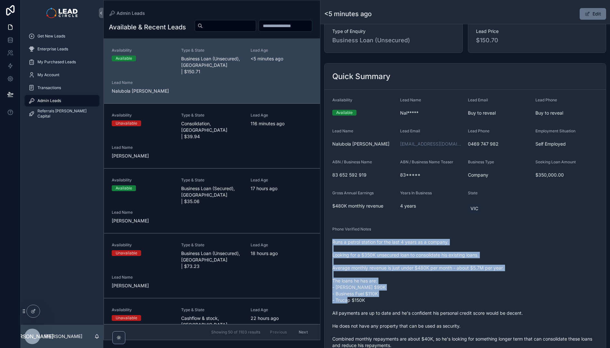
drag, startPoint x: 425, startPoint y: 265, endPoint x: 467, endPoint y: 307, distance: 59.3
click at [467, 307] on div "Phone Verified Notes Runs a petrol station for the last 4 years as a company. L…" at bounding box center [465, 295] width 266 height 137
click at [467, 307] on span "Runs a petrol station for the last 4 years as a company. Looking for a $350K un…" at bounding box center [465, 300] width 266 height 123
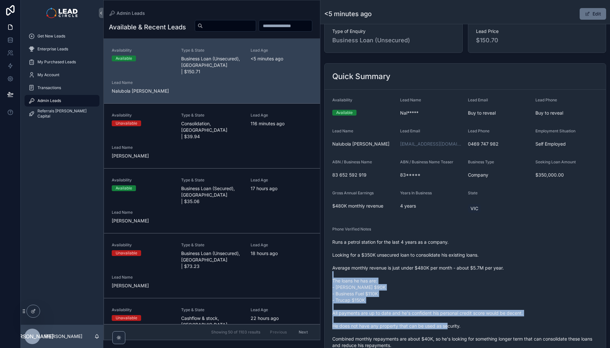
drag, startPoint x: 486, startPoint y: 319, endPoint x: 422, endPoint y: 266, distance: 83.3
click at [423, 266] on span "Runs a petrol station for the last 4 years as a company. Looking for a $350K un…" at bounding box center [465, 300] width 266 height 123
click at [422, 266] on span "Runs a petrol station for the last 4 years as a company. Looking for a $350K un…" at bounding box center [465, 300] width 266 height 123
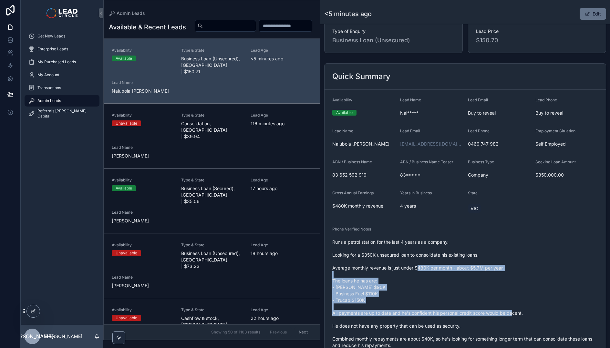
drag, startPoint x: 422, startPoint y: 266, endPoint x: 502, endPoint y: 320, distance: 96.5
click at [502, 320] on span "Runs a petrol station for the last 4 years as a company. Looking for a $350K un…" at bounding box center [465, 300] width 266 height 123
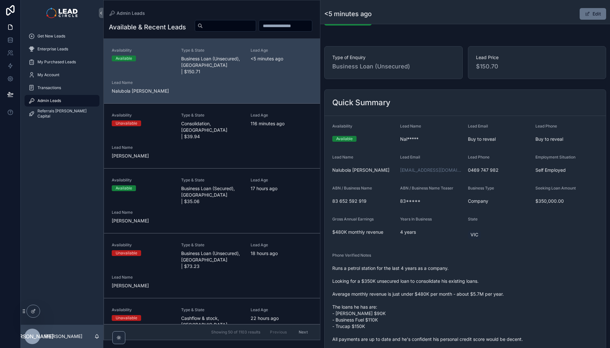
scroll to position [0, 0]
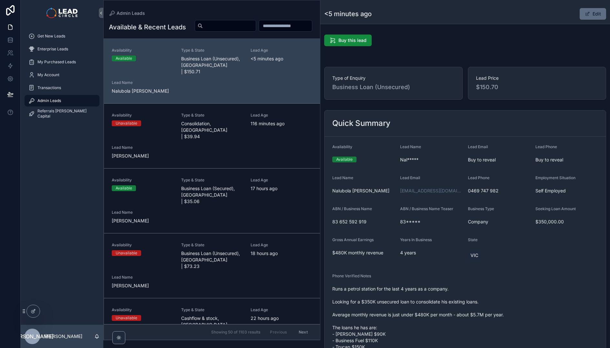
click at [585, 14] on span "scrollable content" at bounding box center [586, 13] width 5 height 5
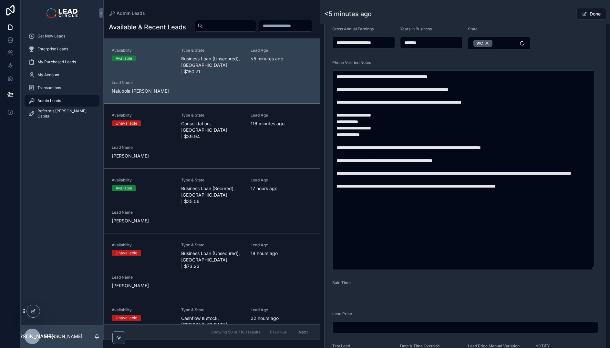
scroll to position [352, 0]
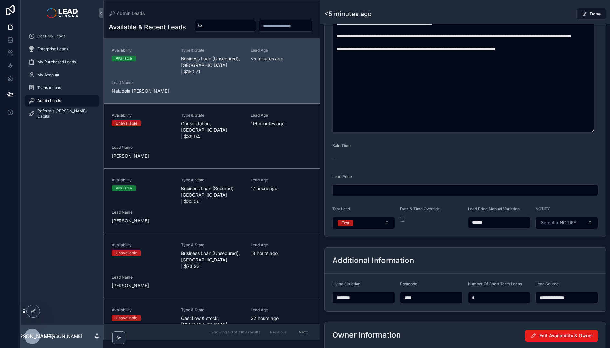
click at [478, 222] on input "******" at bounding box center [499, 222] width 62 height 9
type input "******"
click at [484, 231] on form "**********" at bounding box center [464, 10] width 281 height 452
click at [379, 222] on button "Test" at bounding box center [363, 223] width 63 height 12
click at [363, 268] on div "Live" at bounding box center [362, 268] width 77 height 10
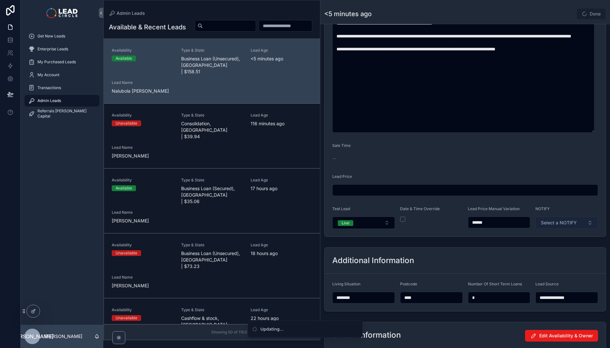
click at [560, 226] on button "Select a NOTIFY" at bounding box center [566, 223] width 63 height 12
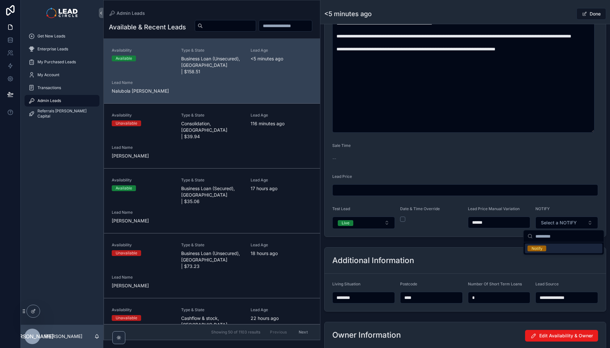
click at [547, 249] on div "Notify" at bounding box center [563, 249] width 77 height 10
click at [506, 246] on div "**********" at bounding box center [464, 279] width 289 height 69
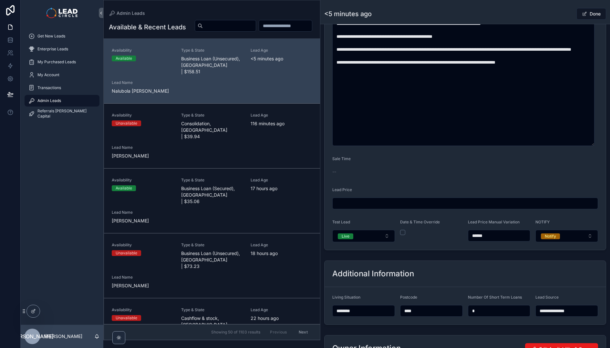
scroll to position [201, 0]
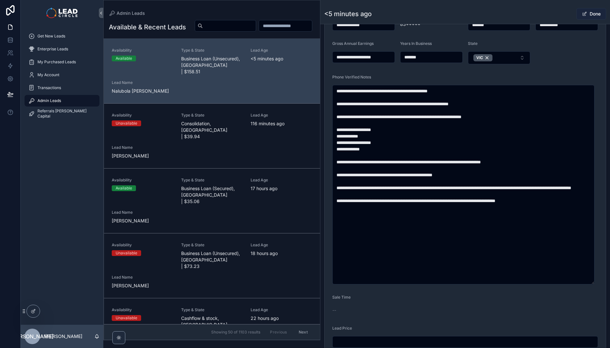
click at [587, 15] on button "Done" at bounding box center [591, 14] width 30 height 12
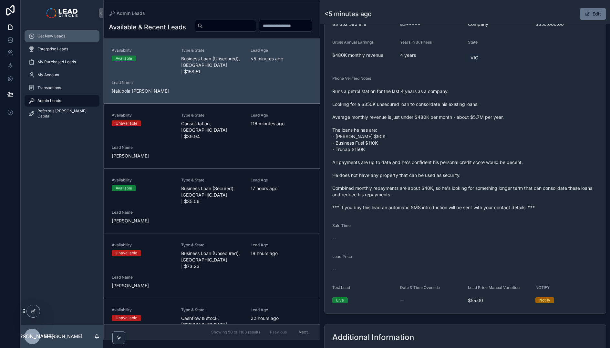
click at [46, 32] on div "Get New Leads" at bounding box center [61, 36] width 67 height 10
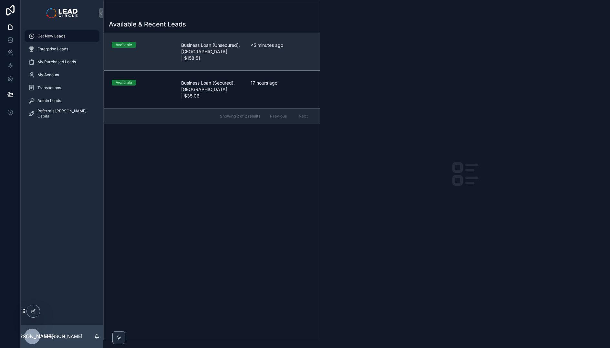
click at [212, 56] on link "Available Business Loan (Unsecured), [GEOGRAPHIC_DATA] | $158.51 <5 minutes ago" at bounding box center [212, 51] width 216 height 37
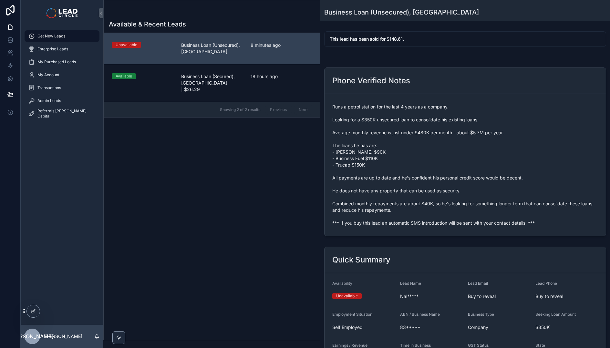
click at [226, 160] on div "Available & Recent Leads Unavailable Business Loan (Unsecured), [GEOGRAPHIC_DAT…" at bounding box center [212, 178] width 216 height 324
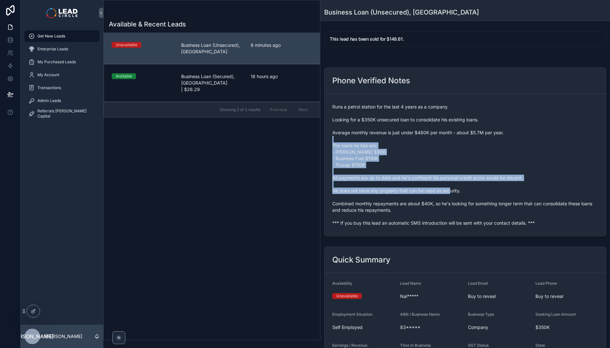
drag, startPoint x: 426, startPoint y: 139, endPoint x: 462, endPoint y: 202, distance: 72.0
click at [462, 202] on span "Runs a petrol station for the last 4 years as a company. Looking for a $350K un…" at bounding box center [465, 165] width 266 height 123
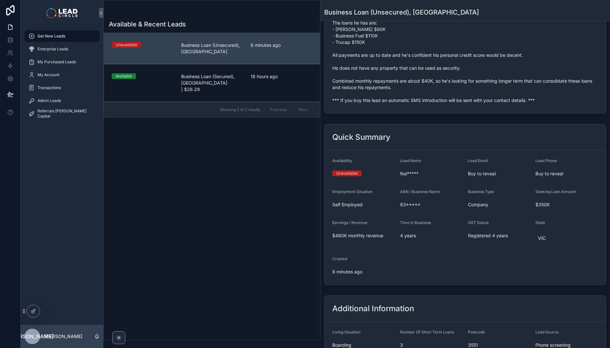
scroll to position [208, 0]
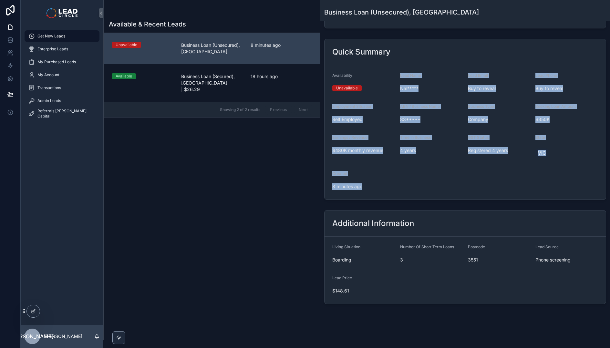
drag, startPoint x: 465, startPoint y: 209, endPoint x: 434, endPoint y: 67, distance: 144.7
click at [434, 67] on div "This lead has been sold for $148.61. Phone Verified Notes Runs a petrol station…" at bounding box center [464, 64] width 289 height 486
click at [434, 67] on form "Availability Unavailable Lead Name Nal***** Lead Email Buy to reveal Lead Phone…" at bounding box center [464, 132] width 281 height 134
